Goal: Information Seeking & Learning: Find specific fact

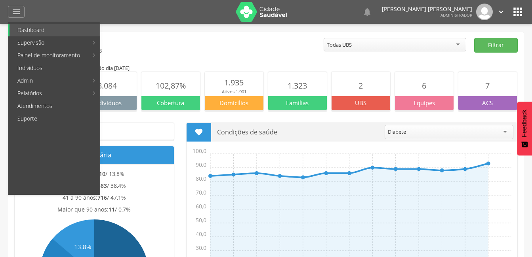
click at [32, 67] on link "Indivíduos" at bounding box center [55, 68] width 90 height 13
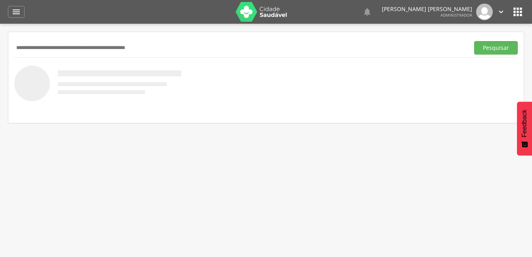
click at [31, 49] on input "text" at bounding box center [240, 47] width 452 height 13
type input "********"
click at [485, 43] on button "Pesquisar" at bounding box center [496, 47] width 44 height 13
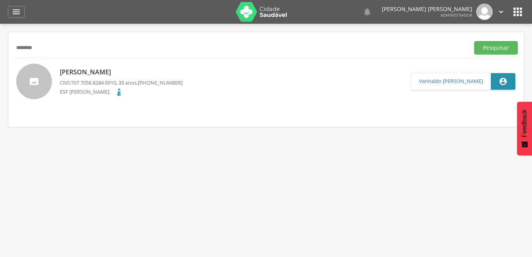
click at [89, 71] on p "[PERSON_NAME]" at bounding box center [121, 72] width 123 height 9
type input "**********"
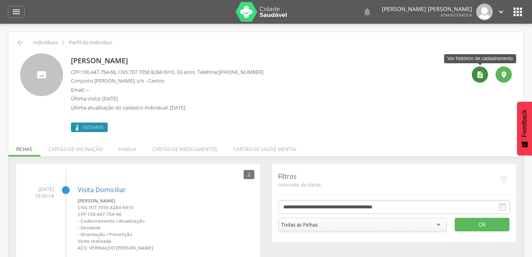
click at [479, 72] on icon "" at bounding box center [480, 75] width 8 height 8
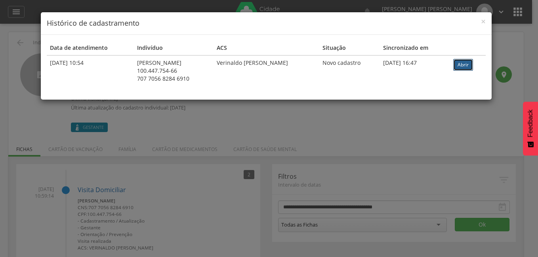
click at [468, 68] on link "Abrir" at bounding box center [463, 65] width 20 height 12
click at [483, 21] on span "×" at bounding box center [483, 21] width 5 height 11
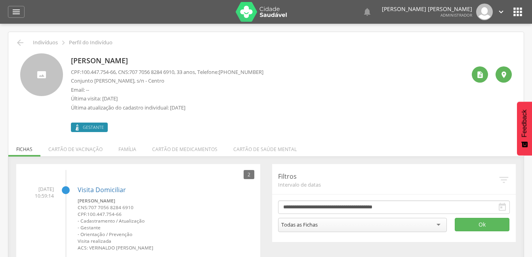
drag, startPoint x: 159, startPoint y: 60, endPoint x: 66, endPoint y: 58, distance: 93.1
click at [66, 58] on div "[PERSON_NAME] CPF: 100.447.754-66 , CNS: [PHONE_NUMBER] , 33 anos, Telefone: [P…" at bounding box center [265, 92] width 491 height 79
copy div "[PERSON_NAME]"
drag, startPoint x: 118, startPoint y: 73, endPoint x: 84, endPoint y: 73, distance: 34.4
click at [84, 73] on span "100.447.754-66" at bounding box center [98, 71] width 34 height 7
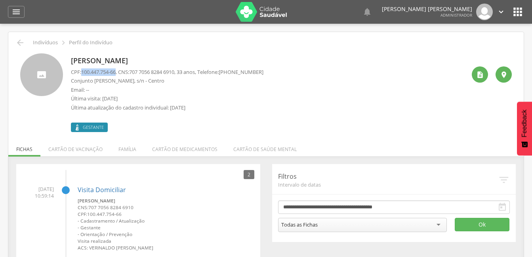
copy span "100.447.754-66"
drag, startPoint x: 183, startPoint y: 71, endPoint x: 132, endPoint y: 70, distance: 51.1
click at [132, 70] on p "CPF: 100.447.754-66 , CNS: [PHONE_NUMBER] , 33 anos, Telefone: [PHONE_NUMBER]" at bounding box center [167, 72] width 192 height 8
copy p ": 707 7056 8284 6910"
drag, startPoint x: 118, startPoint y: 81, endPoint x: 70, endPoint y: 82, distance: 47.5
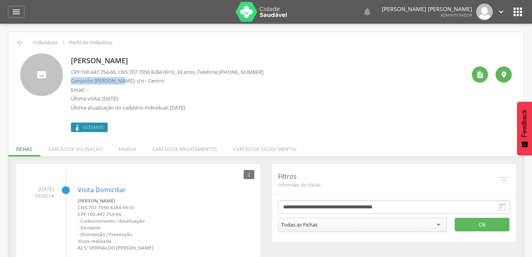
click at [70, 82] on div "[PERSON_NAME] CPF: 100.447.754-66 , CNS: [PHONE_NUMBER] , 33 anos, Telefone: [P…" at bounding box center [265, 92] width 491 height 79
copy p "Conjunto [PERSON_NAME]"
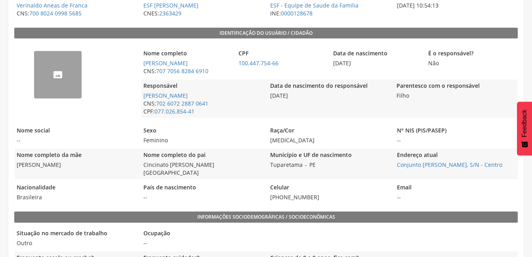
scroll to position [79, 0]
